Goal: Task Accomplishment & Management: Complete application form

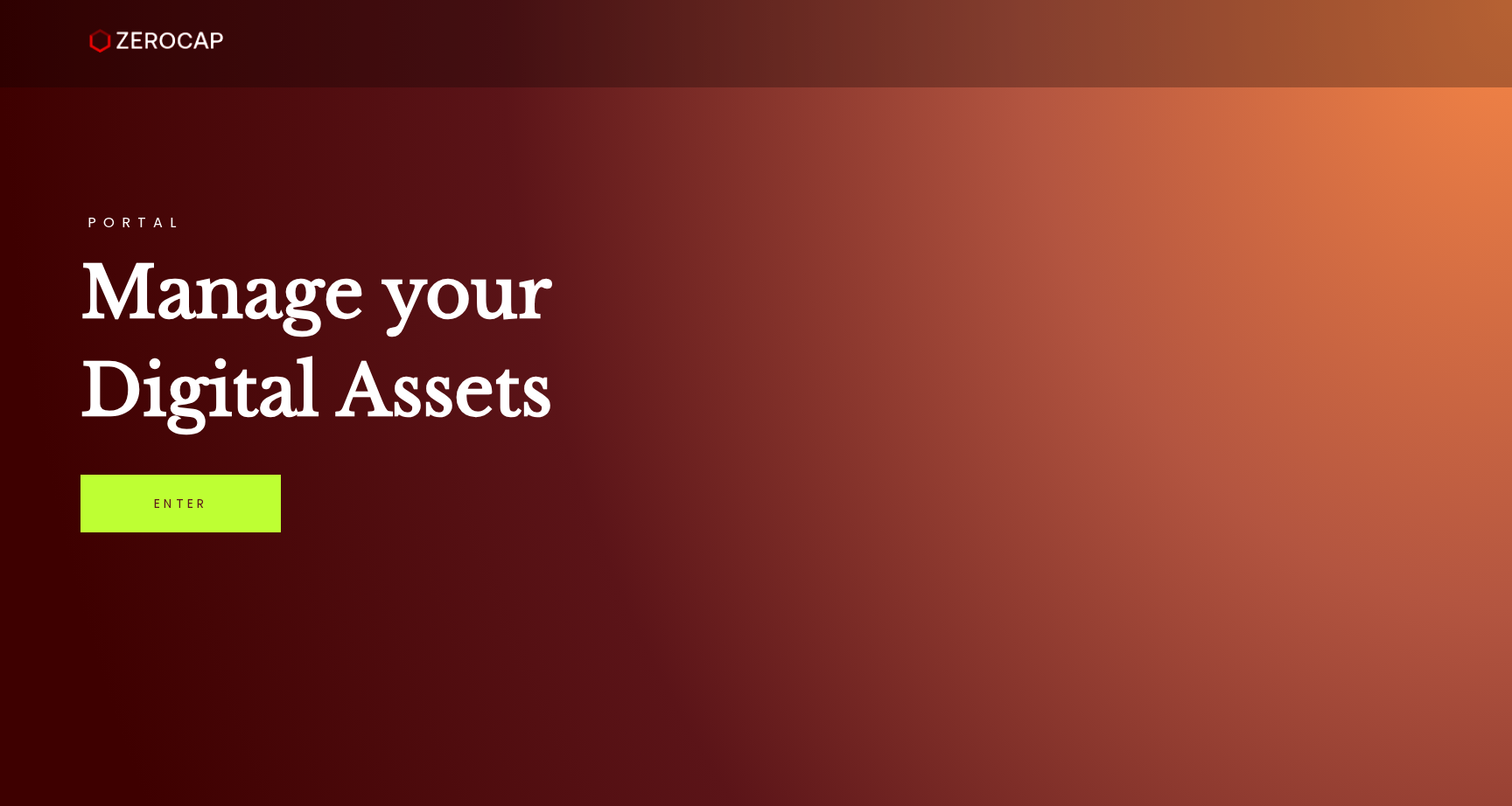
click at [252, 517] on link "Enter" at bounding box center [180, 503] width 201 height 57
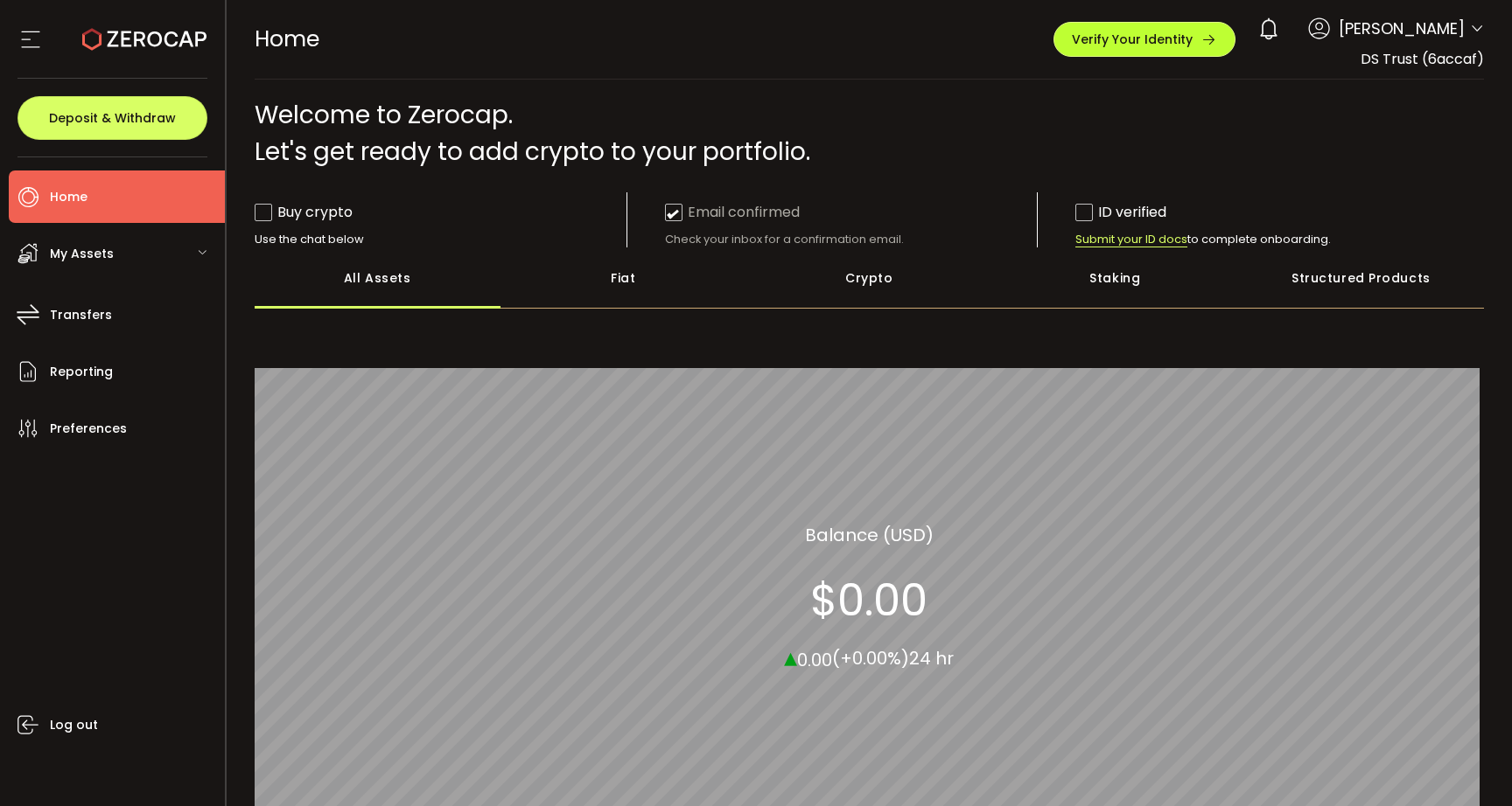
click at [1093, 56] on button "Verify Your Identity" at bounding box center [1144, 40] width 182 height 35
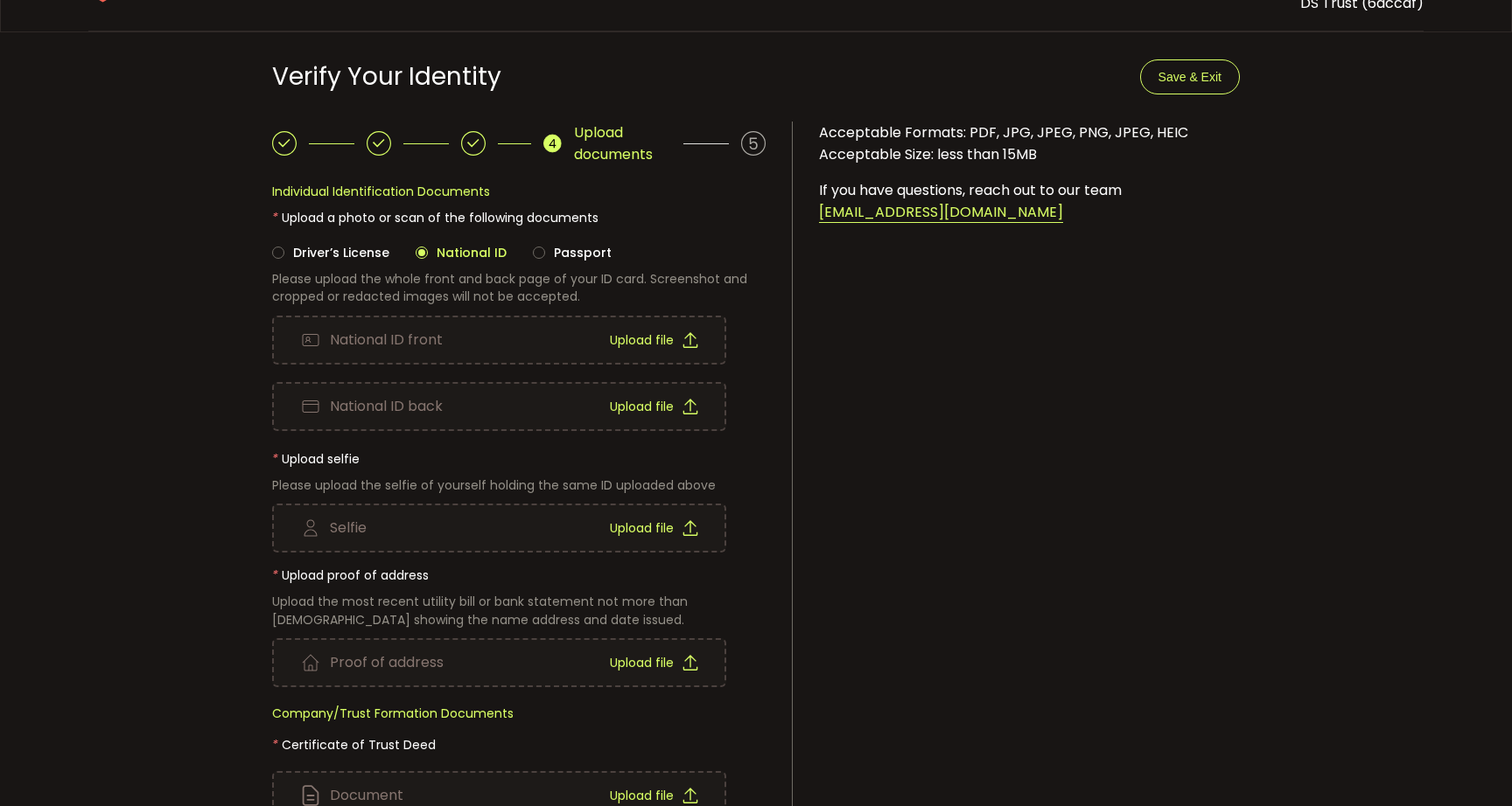
scroll to position [66, 0]
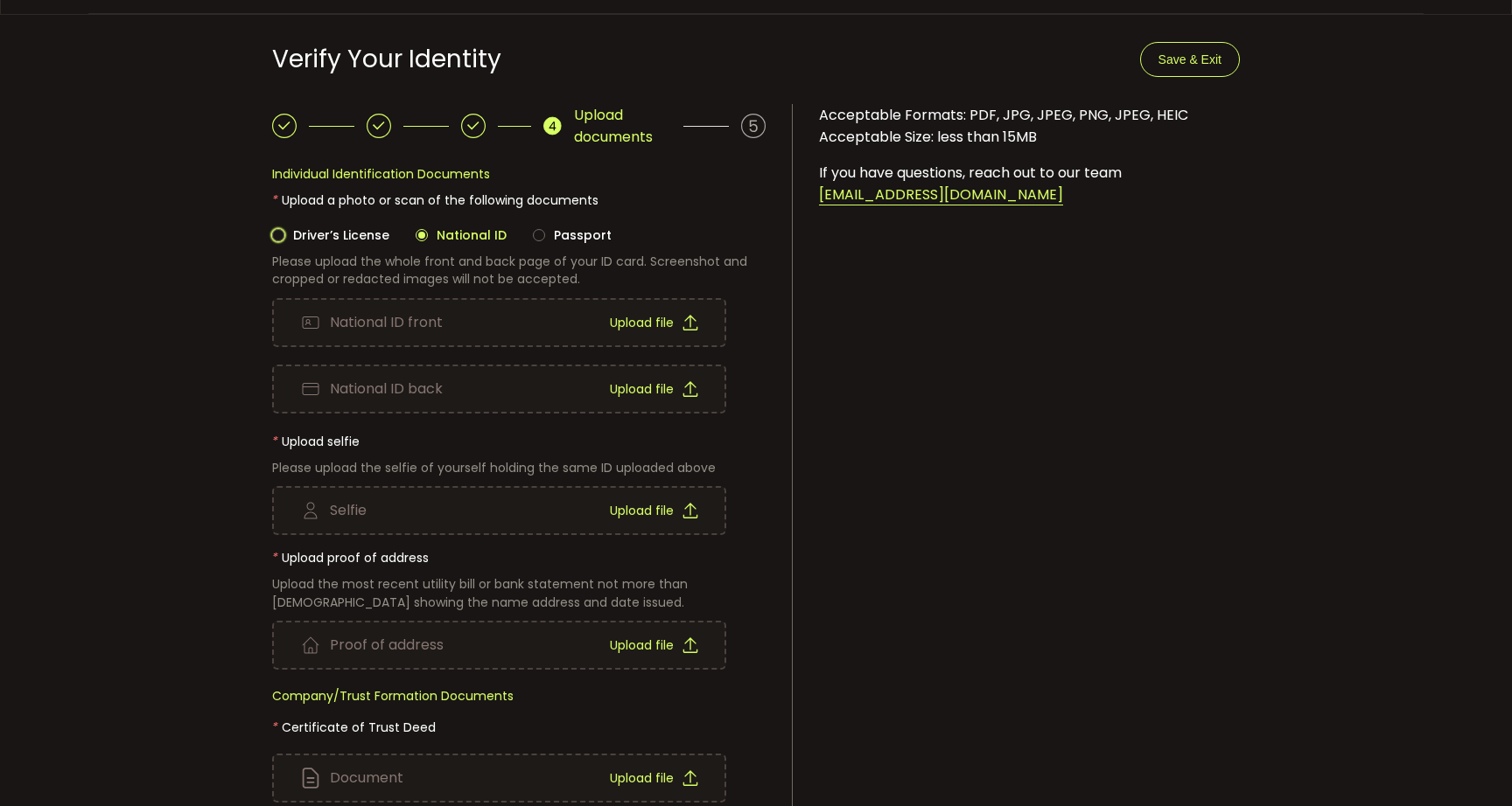
click at [354, 229] on span "Driver’s License" at bounding box center [337, 235] width 105 height 18
click at [602, 230] on div "Driver’s License National ID Passport Please upload the whole front and back pa…" at bounding box center [519, 235] width 493 height 105
click at [569, 227] on span "Passport" at bounding box center [577, 235] width 66 height 18
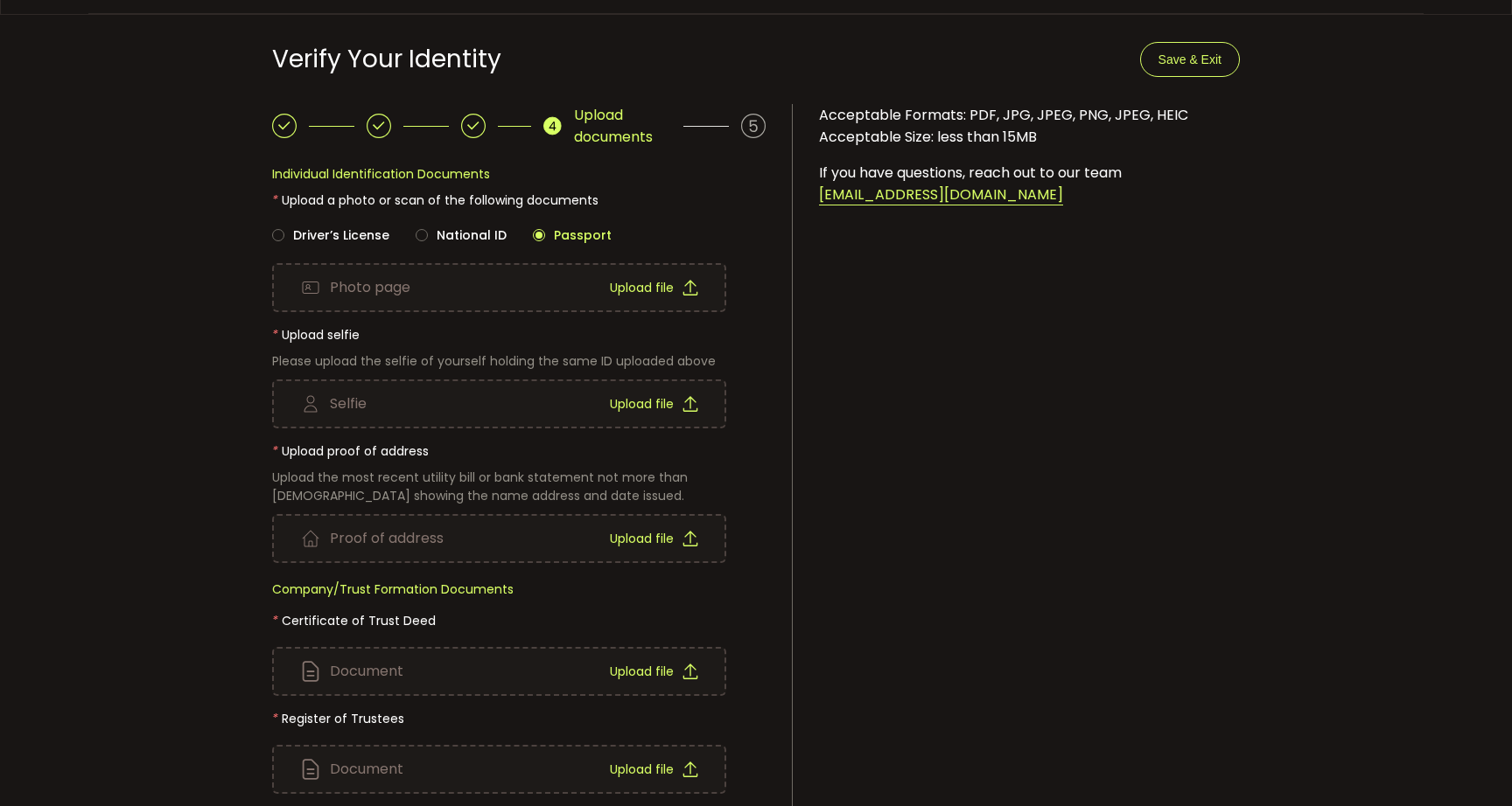
scroll to position [108, 0]
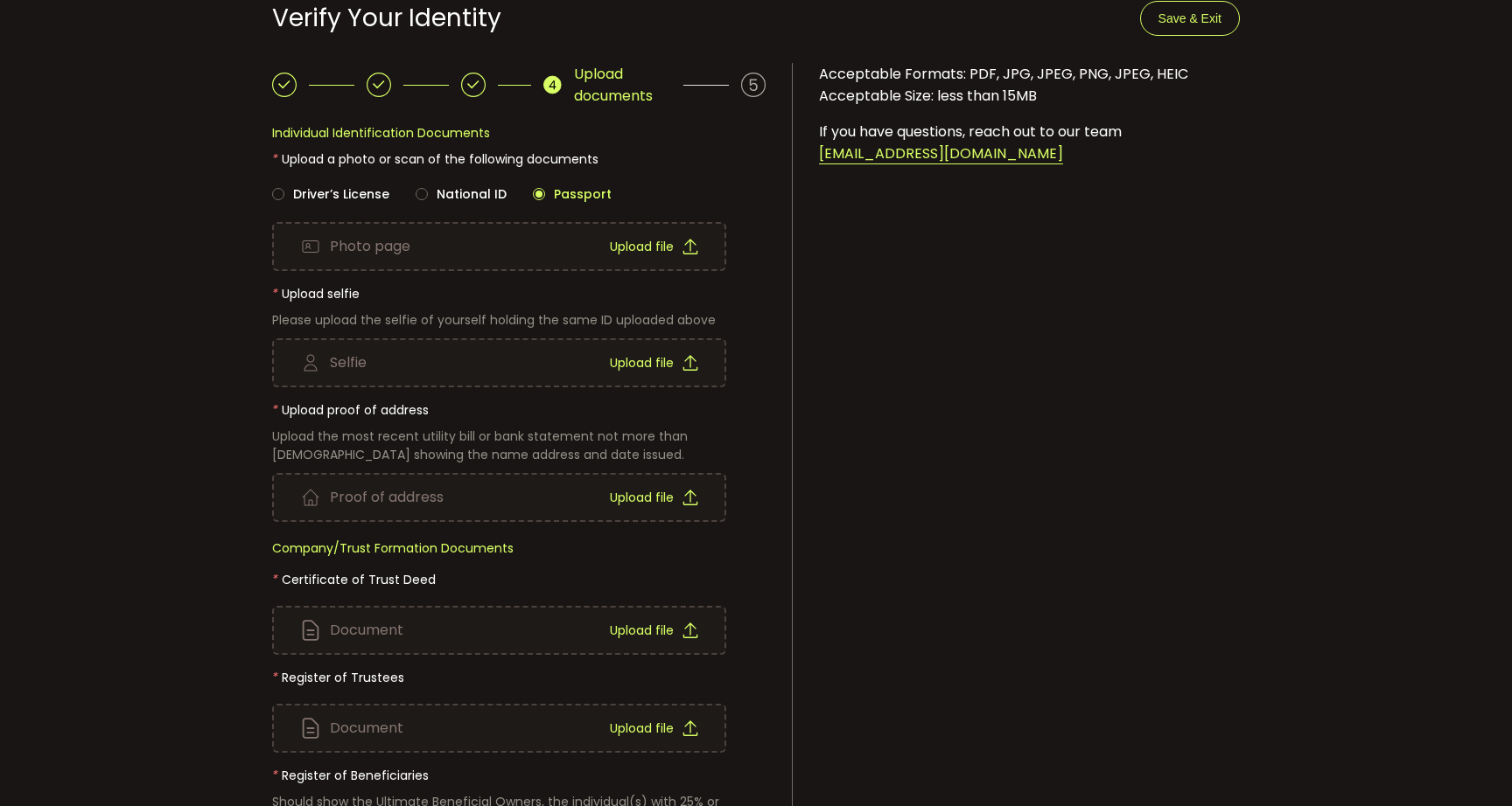
click at [648, 243] on span "Upload file" at bounding box center [642, 247] width 64 height 12
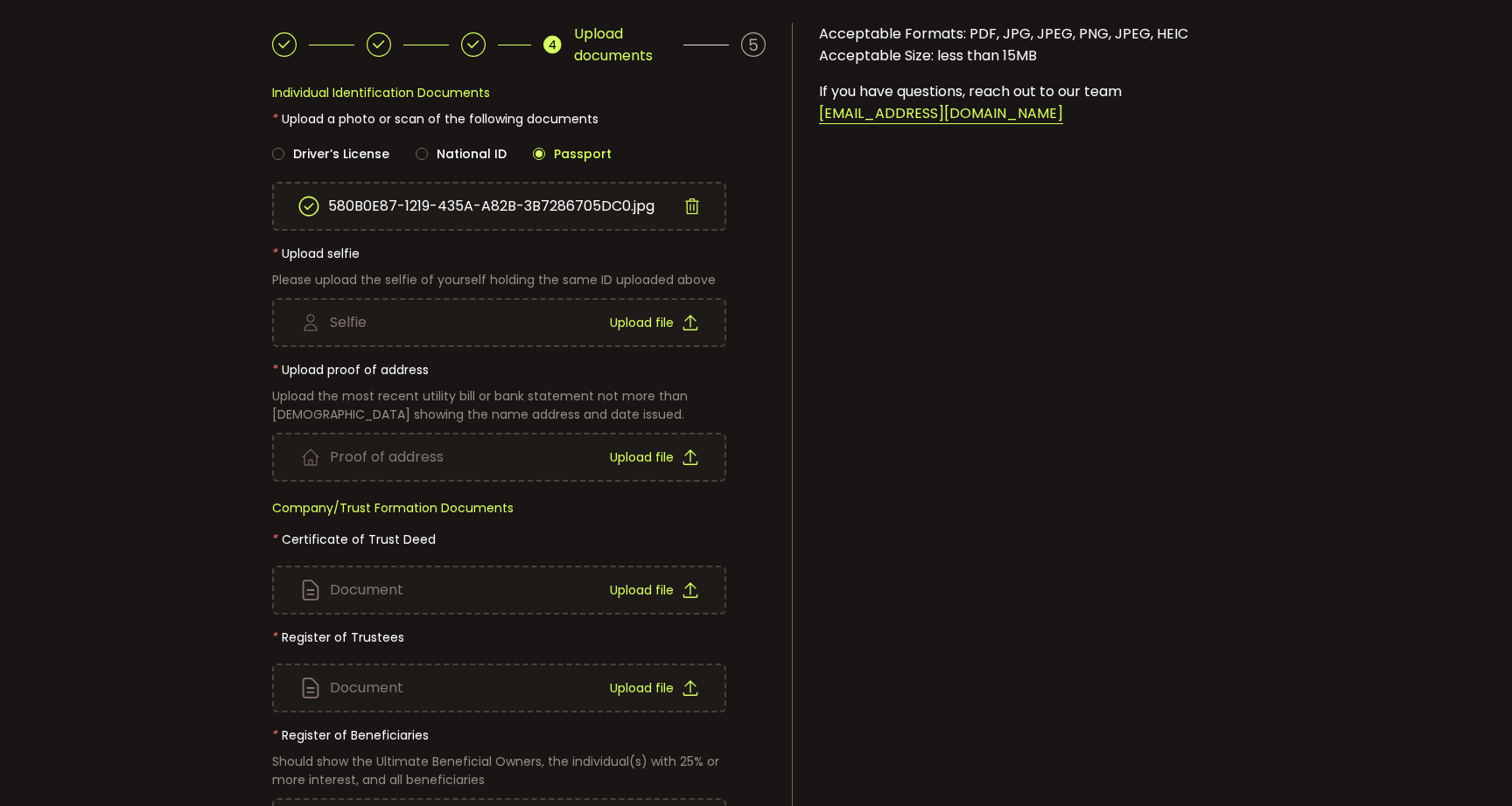
scroll to position [149, 0]
